Goal: Task Accomplishment & Management: Use online tool/utility

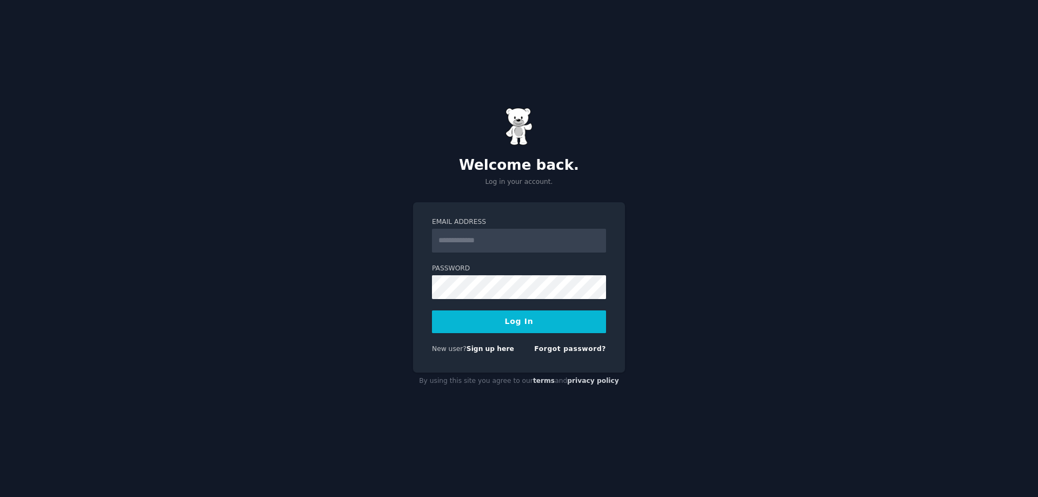
click at [464, 248] on input "Email Address" at bounding box center [519, 241] width 174 height 24
type input "**********"
click at [970, 259] on div "**********" at bounding box center [519, 248] width 1038 height 497
click at [490, 350] on link "Sign up here" at bounding box center [490, 349] width 48 height 8
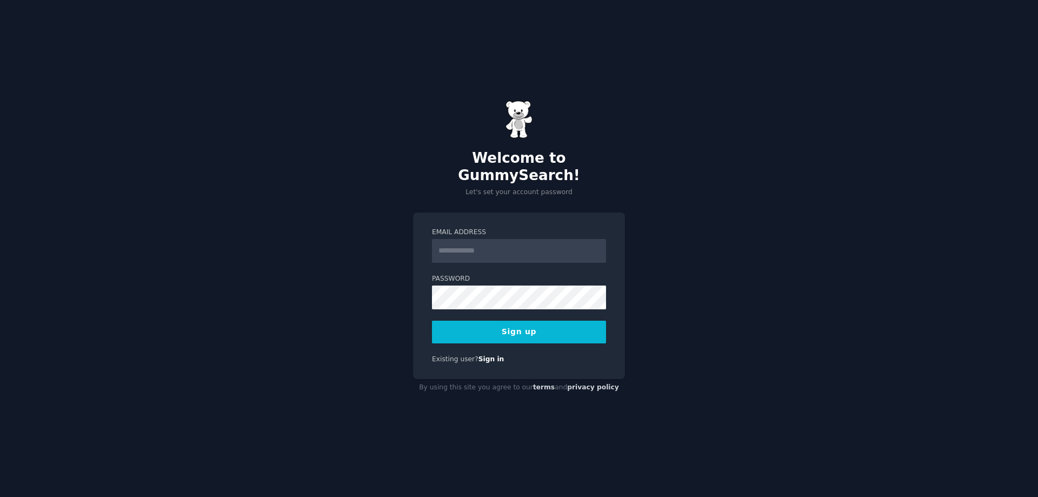
click at [469, 239] on input "Email Address" at bounding box center [519, 251] width 174 height 24
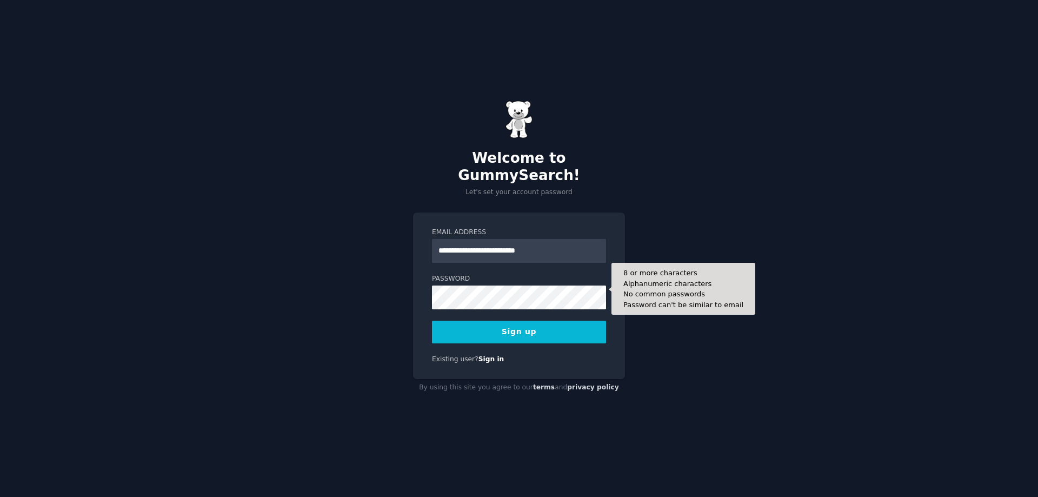
type input "**********"
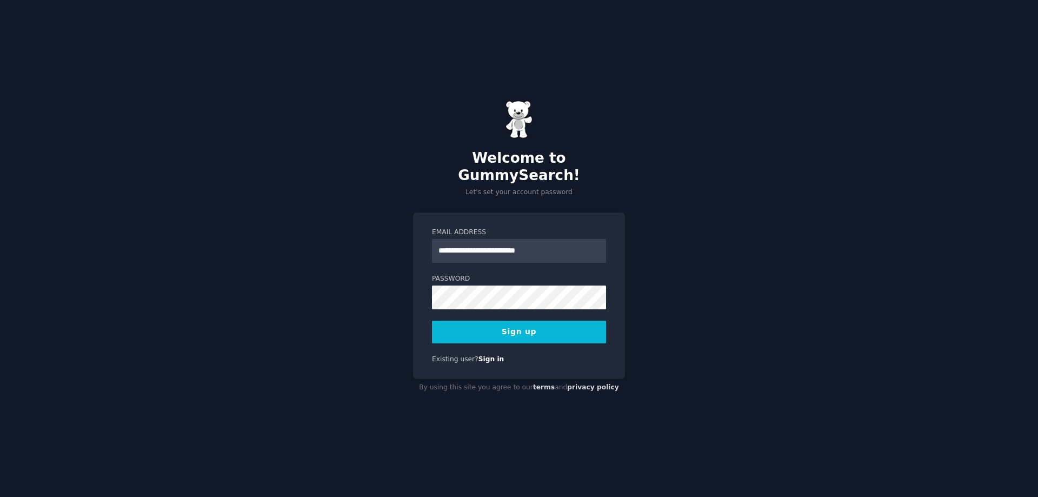
click at [438, 323] on button "Sign up" at bounding box center [519, 331] width 174 height 23
click at [489, 320] on button "Sign up" at bounding box center [519, 331] width 174 height 23
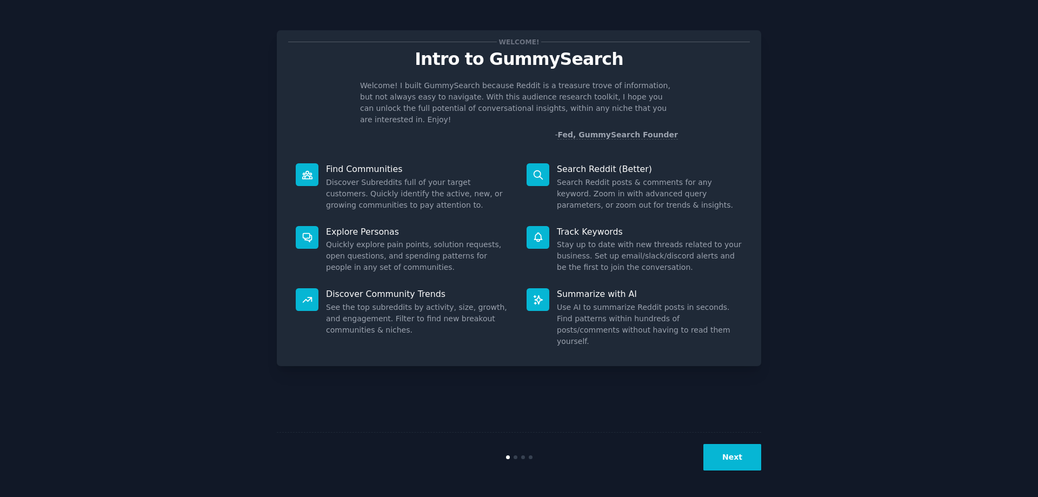
click at [730, 452] on button "Next" at bounding box center [732, 457] width 58 height 26
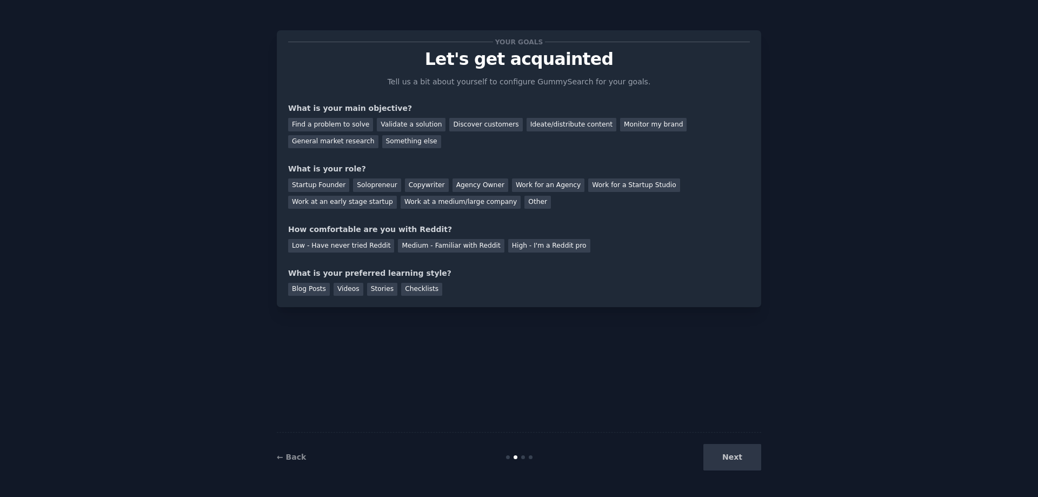
click at [730, 452] on div "Next" at bounding box center [680, 457] width 162 height 26
click at [317, 181] on div "Startup Founder" at bounding box center [318, 185] width 61 height 14
click at [741, 460] on div "Next" at bounding box center [680, 457] width 162 height 26
click at [340, 123] on div "Find a problem to solve" at bounding box center [330, 125] width 85 height 14
click at [317, 251] on div "Low - Have never tried Reddit" at bounding box center [341, 246] width 106 height 14
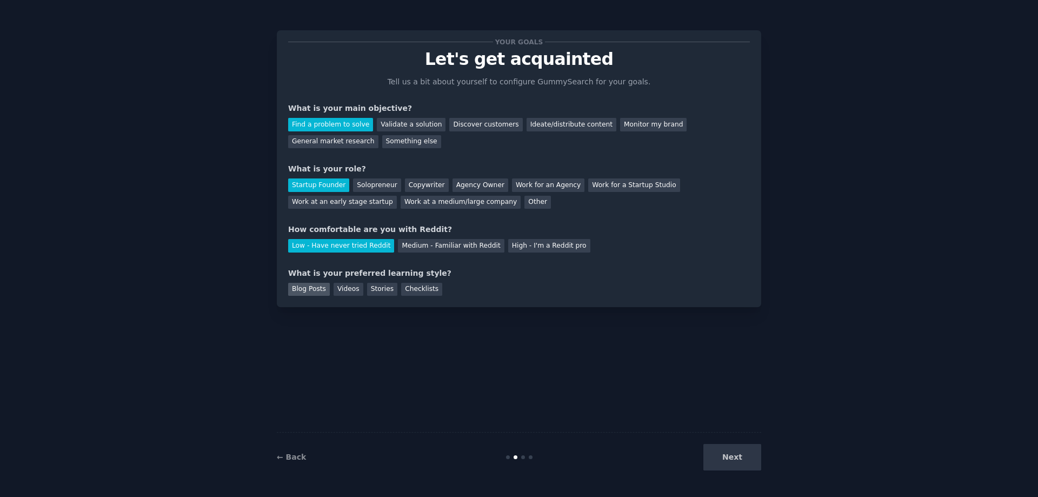
click at [303, 292] on div "Blog Posts" at bounding box center [309, 290] width 42 height 14
click at [733, 455] on button "Next" at bounding box center [732, 457] width 58 height 26
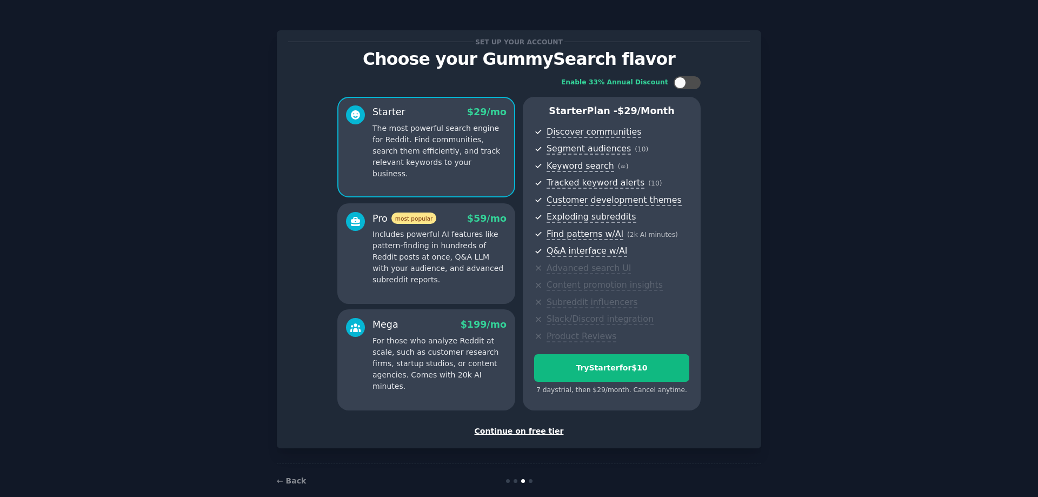
click at [511, 431] on div "Continue on free tier" at bounding box center [519, 430] width 462 height 11
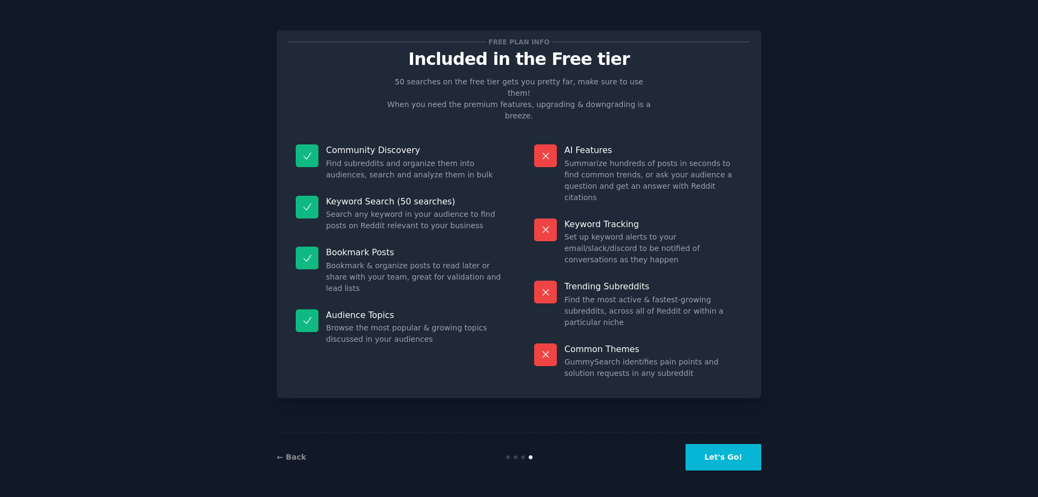
click at [726, 457] on button "Let's Go!" at bounding box center [723, 457] width 76 height 26
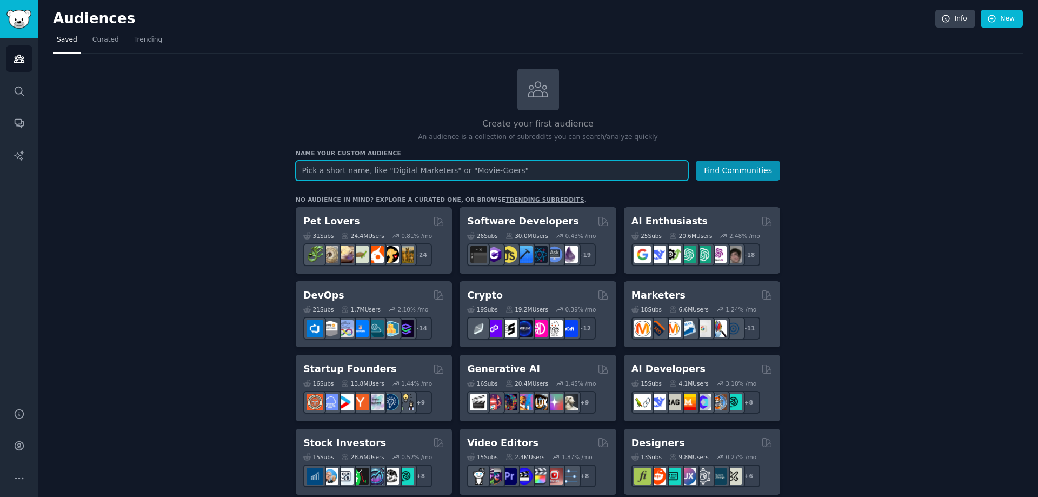
click at [482, 171] on input "text" at bounding box center [492, 171] width 392 height 20
type input "travel"
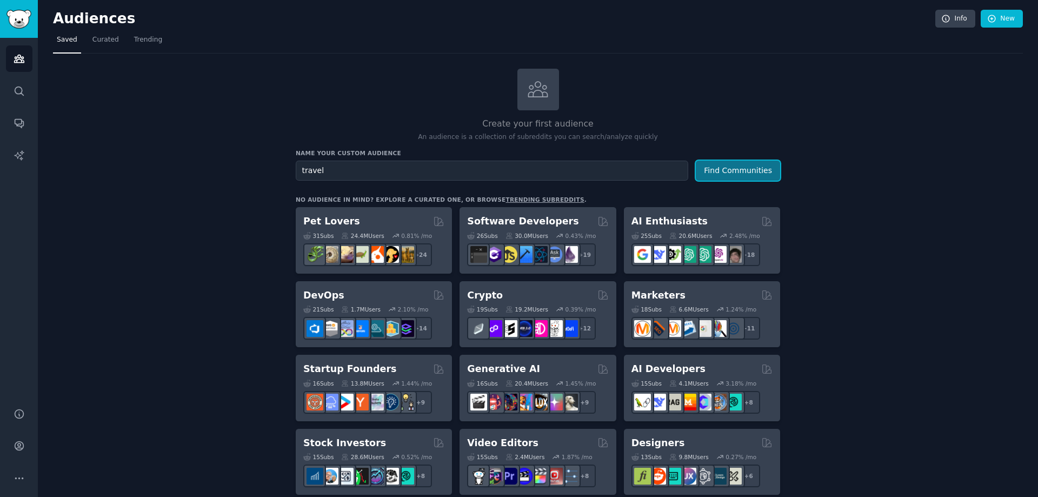
click at [728, 166] on button "Find Communities" at bounding box center [738, 171] width 84 height 20
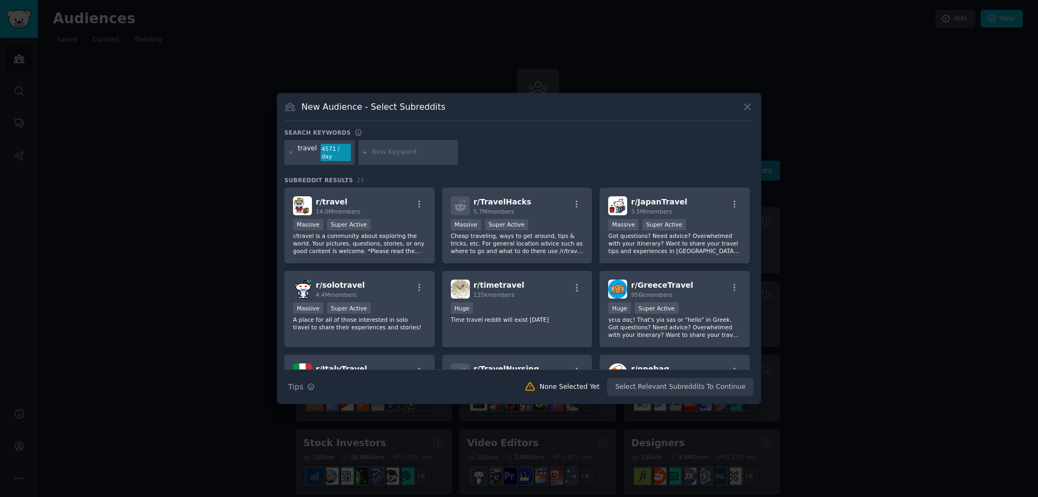
click at [295, 152] on div "travel 4571 / day" at bounding box center [319, 152] width 70 height 25
click at [291, 152] on icon at bounding box center [291, 152] width 3 height 3
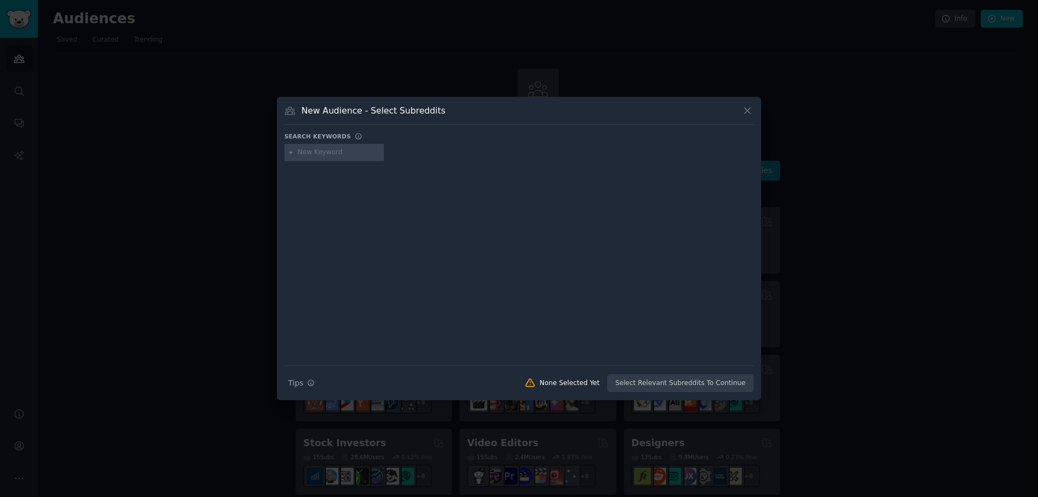
click at [350, 150] on input "text" at bounding box center [339, 153] width 82 height 10
type input "esim"
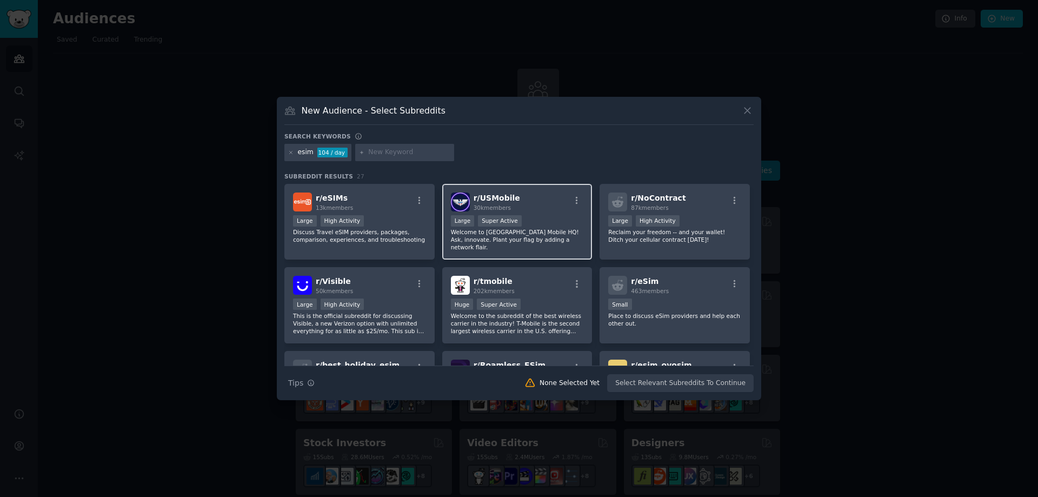
drag, startPoint x: 552, startPoint y: 167, endPoint x: 536, endPoint y: 211, distance: 47.2
click at [552, 167] on div "Search keywords esim 104 / day Subreddit Results 27 r/ eSIMs 13k members Large …" at bounding box center [518, 262] width 469 height 260
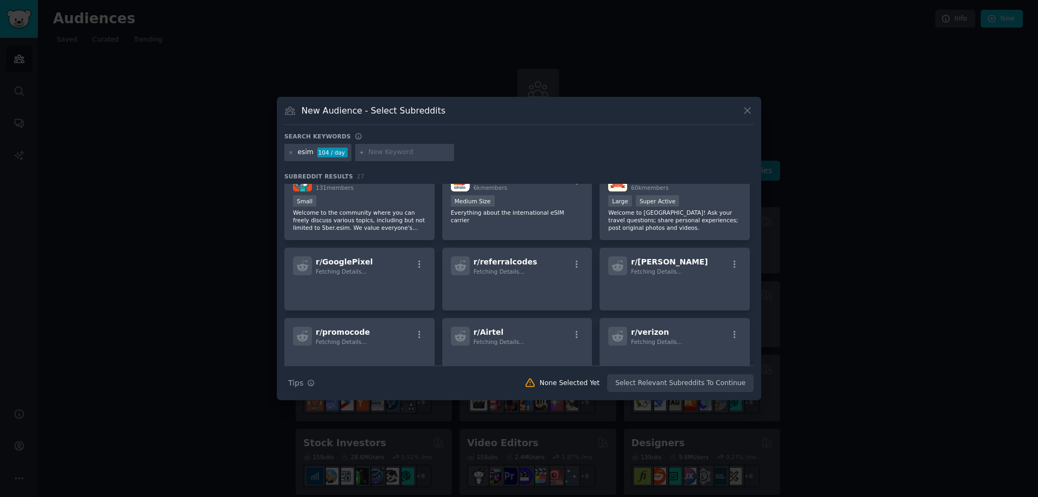
scroll to position [216, 0]
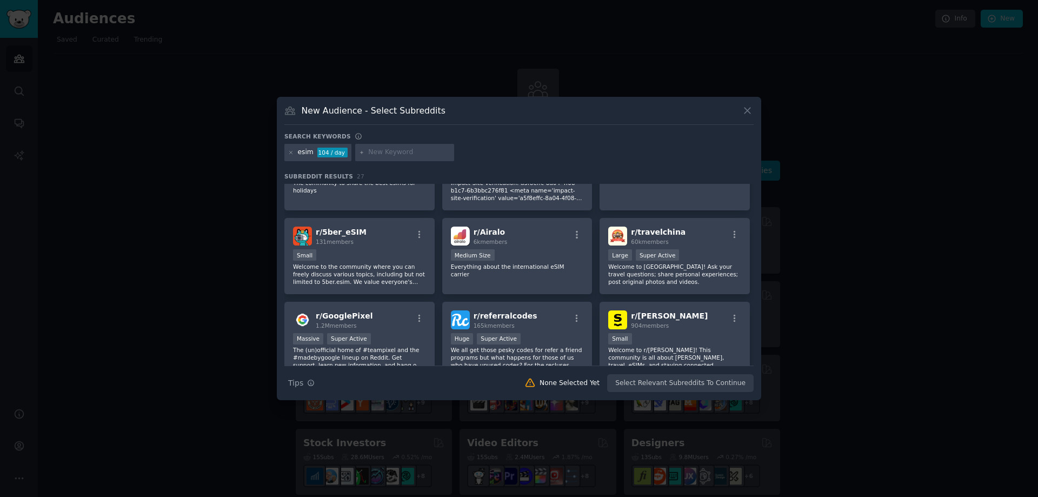
drag, startPoint x: 645, startPoint y: 224, endPoint x: 619, endPoint y: 150, distance: 78.1
click at [619, 150] on div "esim 104 / day" at bounding box center [518, 154] width 469 height 21
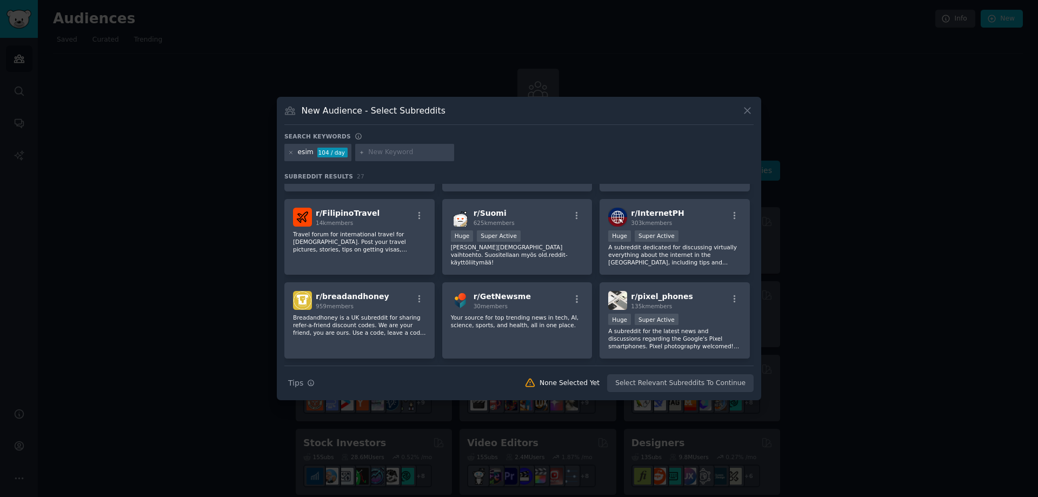
scroll to position [486, 0]
click at [671, 246] on p "A subreddit dedicated for discussing virtually everything about the internet in…" at bounding box center [674, 254] width 133 height 23
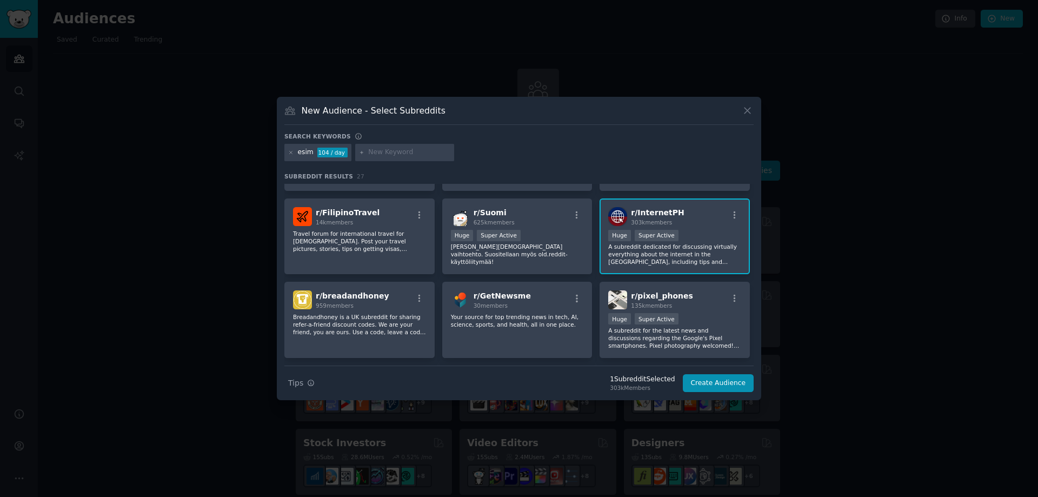
click at [671, 245] on p "A subreddit dedicated for discussing virtually everything about the internet in…" at bounding box center [674, 254] width 133 height 23
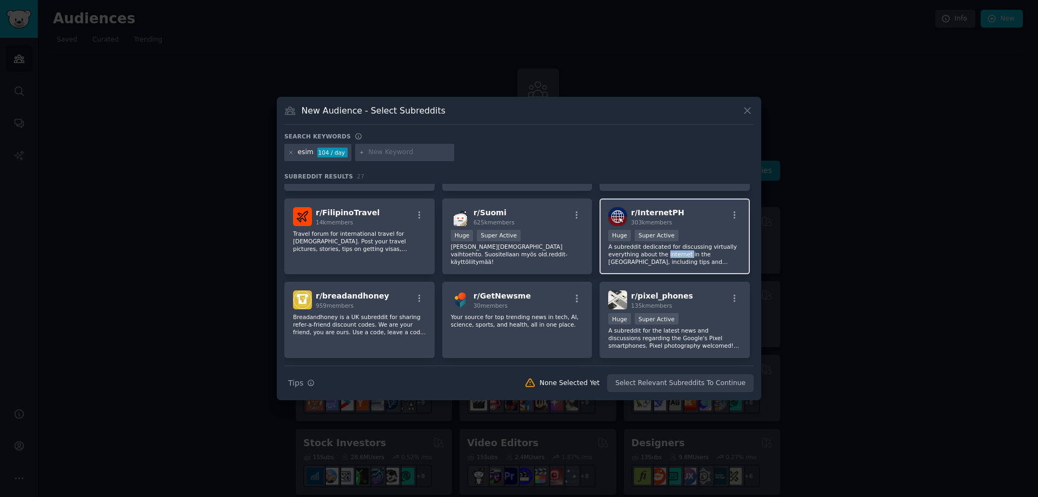
click at [671, 245] on p "A subreddit dedicated for discussing virtually everything about the internet in…" at bounding box center [674, 254] width 133 height 23
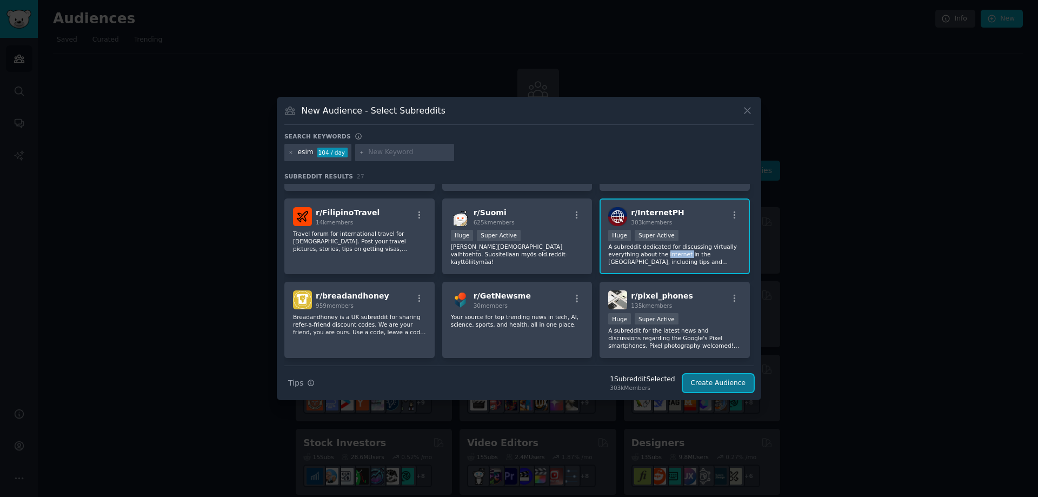
click at [725, 379] on button "Create Audience" at bounding box center [718, 383] width 71 height 18
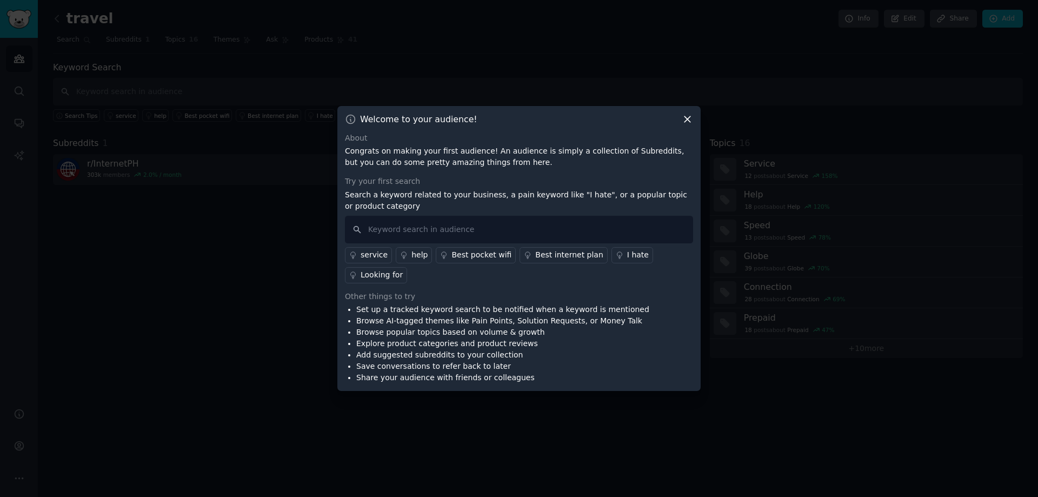
click at [691, 124] on icon at bounding box center [687, 118] width 11 height 11
